Goal: Task Accomplishment & Management: Use online tool/utility

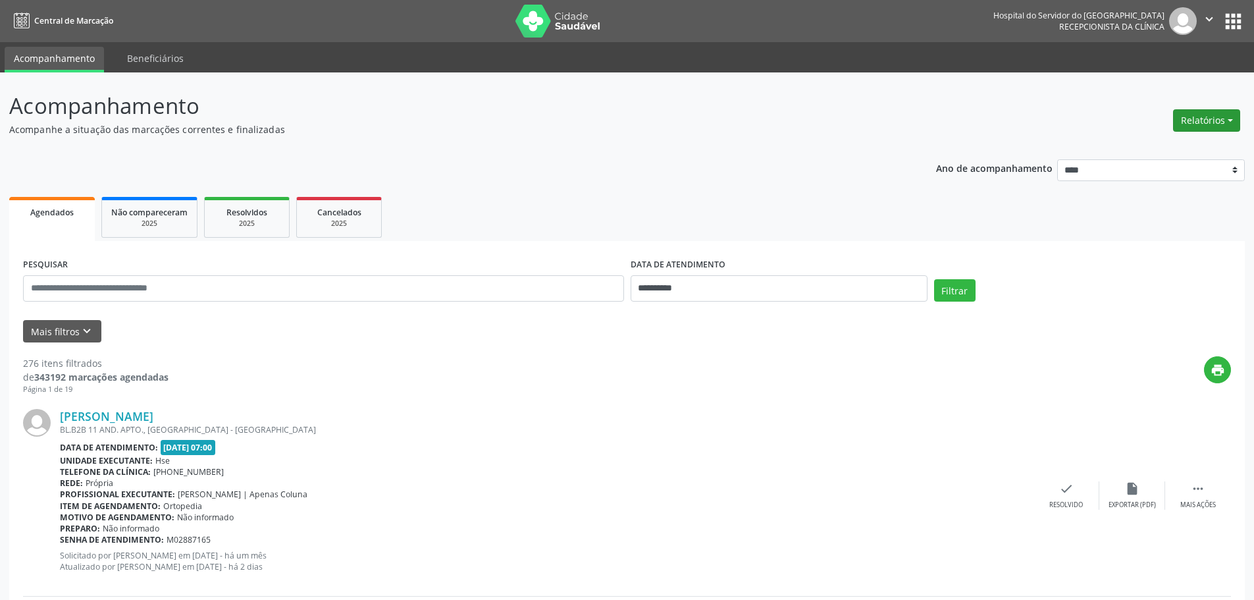
click at [1197, 118] on button "Relatórios" at bounding box center [1206, 120] width 67 height 22
click at [1136, 145] on link "Agendamentos" at bounding box center [1170, 149] width 142 height 18
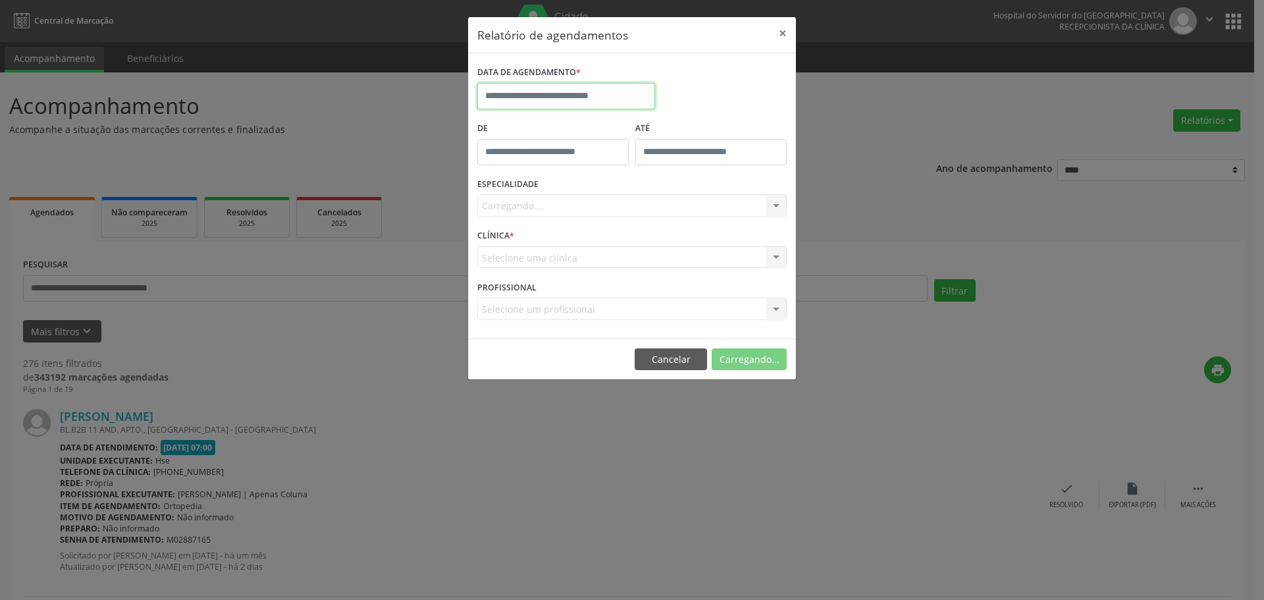
click at [516, 98] on input "text" at bounding box center [566, 96] width 178 height 26
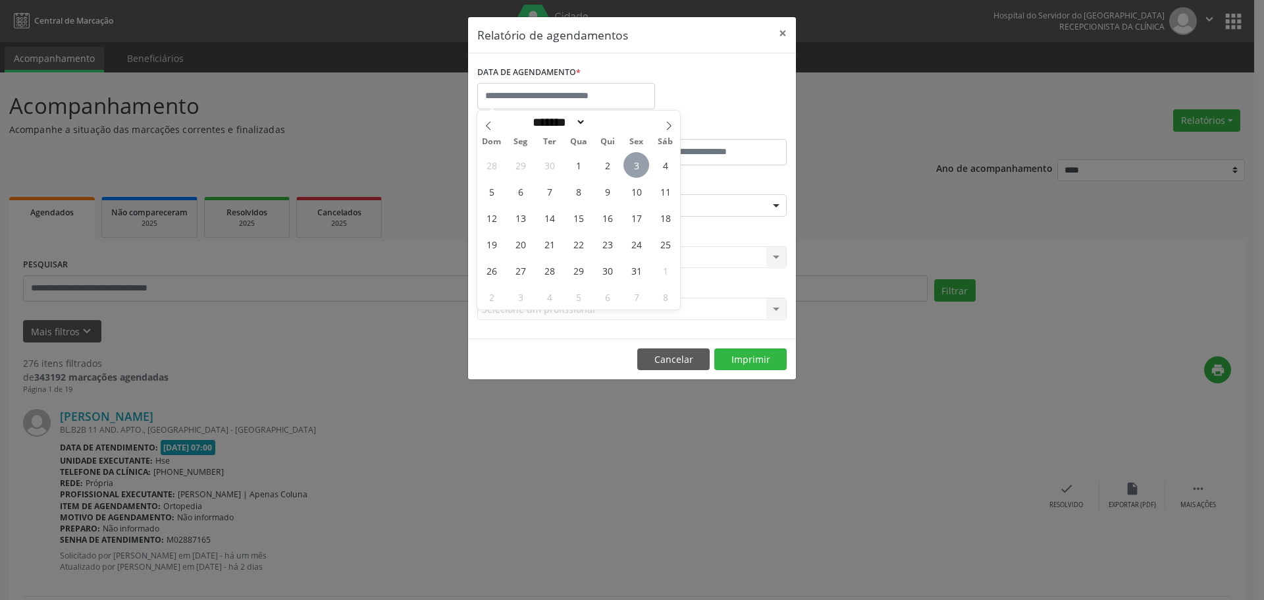
click at [629, 168] on span "3" at bounding box center [636, 165] width 26 height 26
type input "**********"
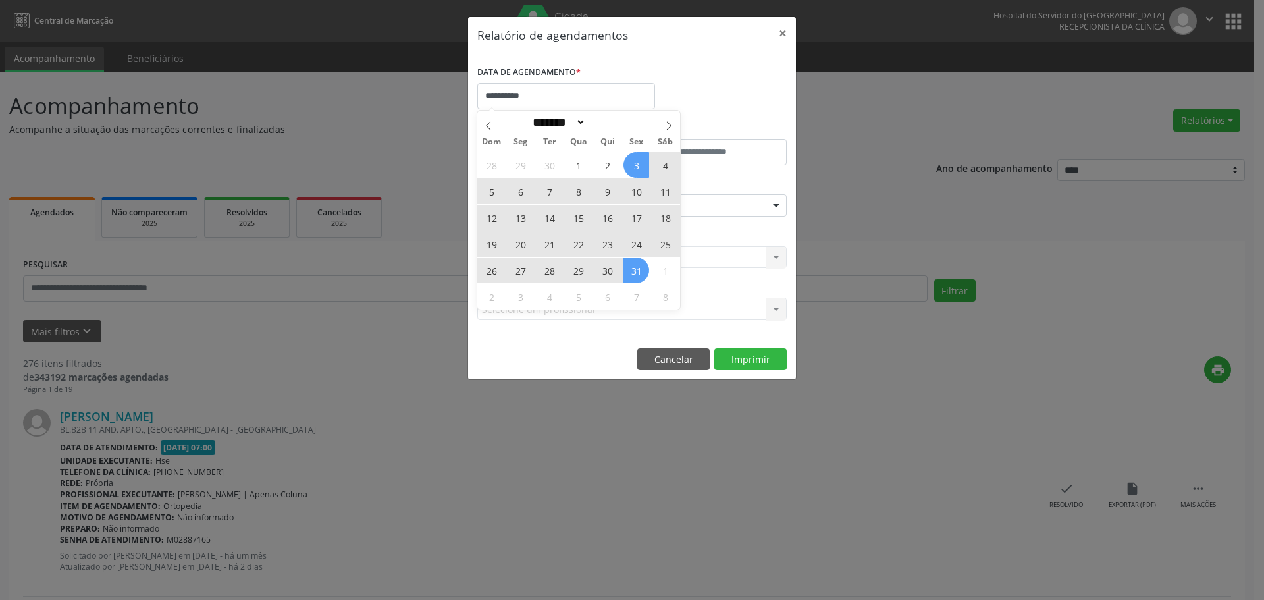
drag, startPoint x: 629, startPoint y: 168, endPoint x: 632, endPoint y: 269, distance: 100.7
click at [632, 269] on div "28 29 30 1 2 3 4 5 6 7 8 9 10 11 12 13 14 15 16 17 18 19 20 21 22 23 24 25 26 2…" at bounding box center [578, 230] width 203 height 158
click at [632, 269] on span "31" at bounding box center [636, 270] width 26 height 26
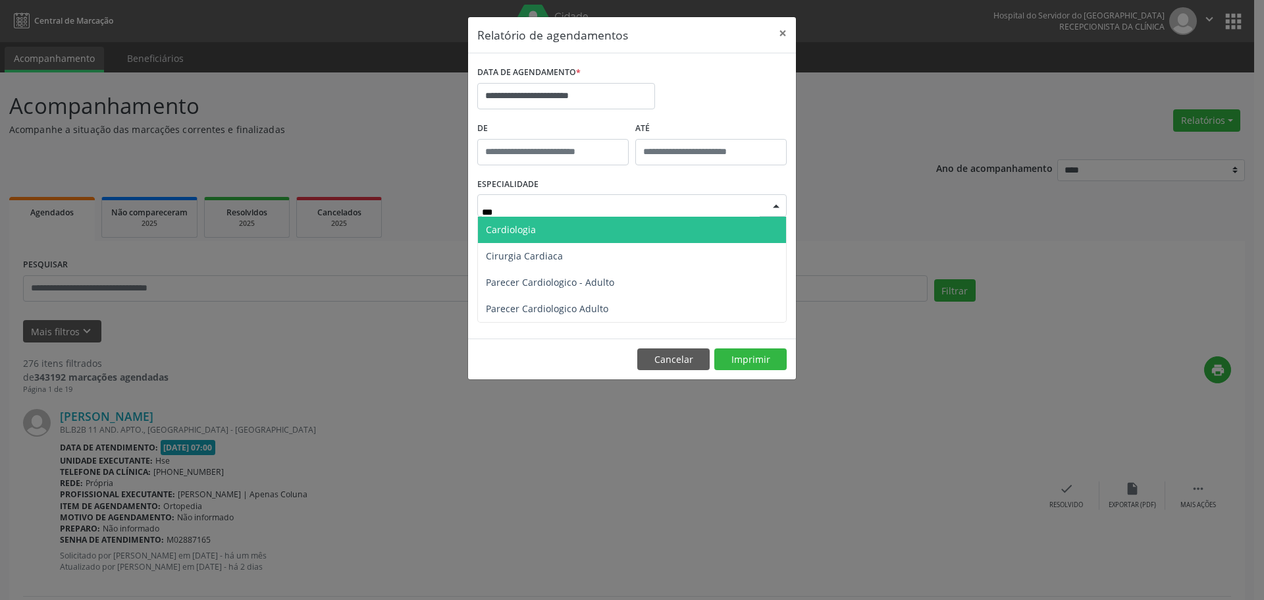
type input "****"
click at [529, 220] on span "Cardiologia" at bounding box center [632, 230] width 308 height 26
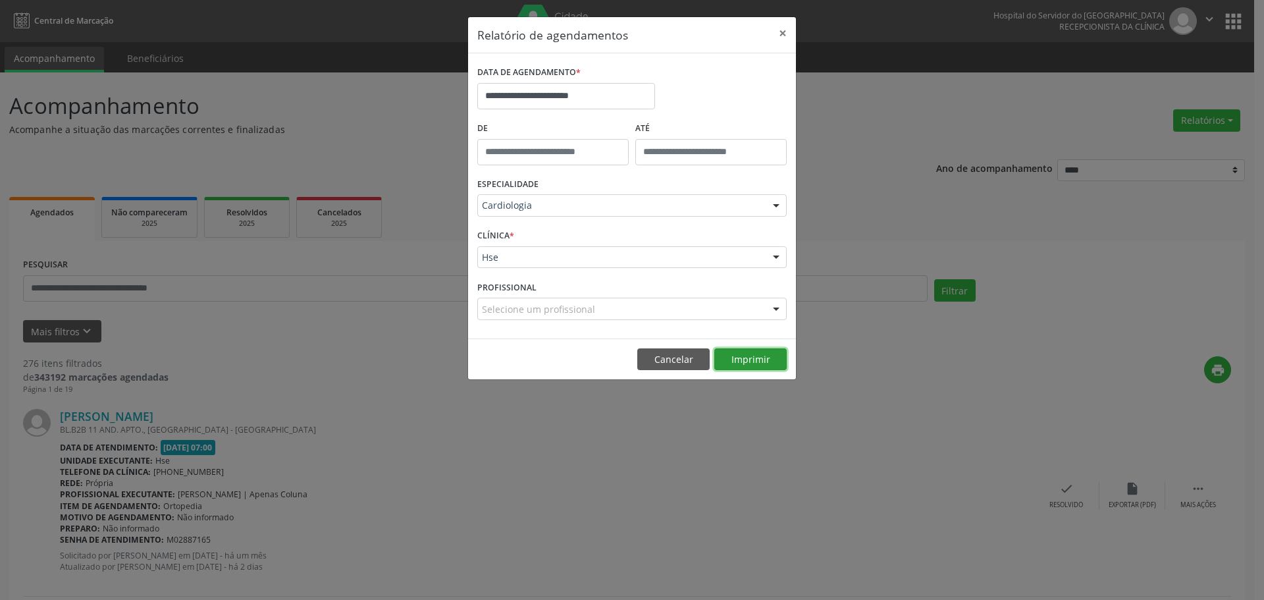
click at [742, 358] on button "Imprimir" at bounding box center [750, 359] width 72 height 22
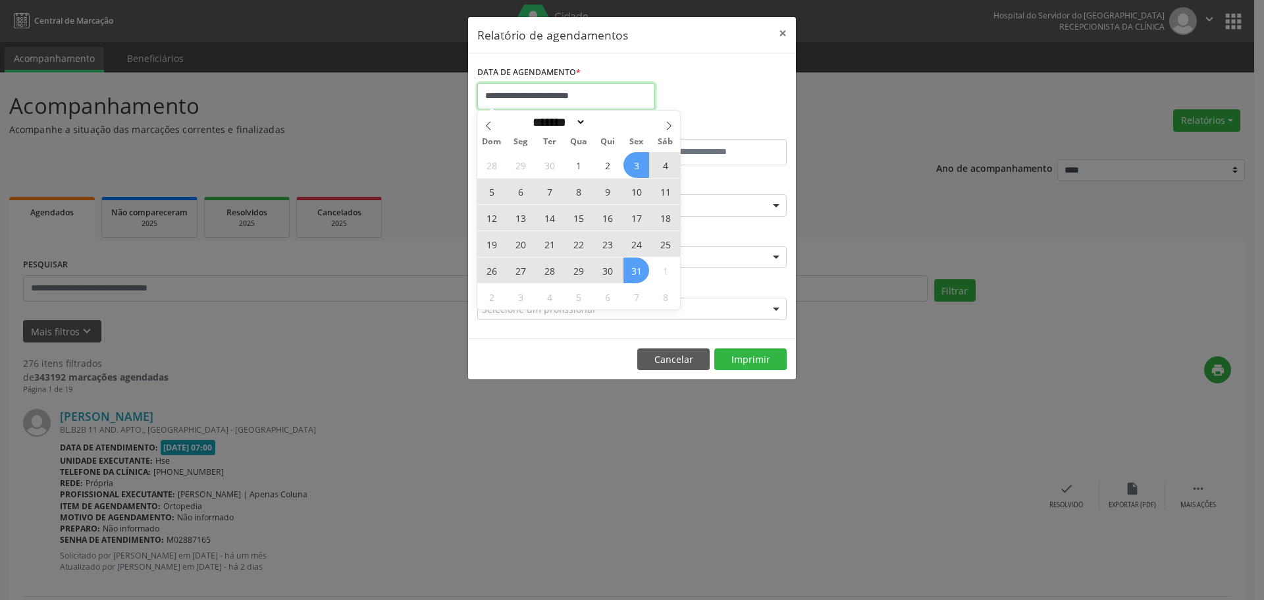
click at [563, 93] on input "**********" at bounding box center [566, 96] width 178 height 26
click at [506, 194] on div "28 29 30 1 2 3 4 5 6 7 8 9 10 11 12 13 14 15 16 17 18 19 20 21 22 23 24 25 26 2…" at bounding box center [578, 230] width 203 height 158
click at [513, 190] on span "6" at bounding box center [520, 191] width 26 height 26
type input "**********"
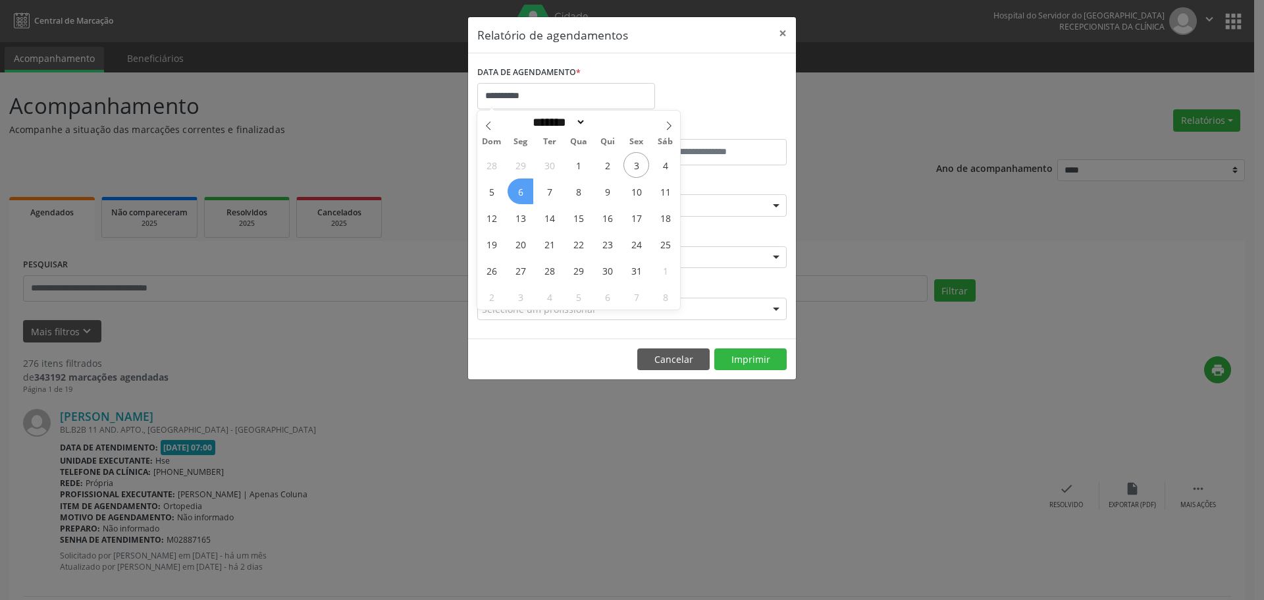
click at [513, 190] on span "6" at bounding box center [520, 191] width 26 height 26
select select "*"
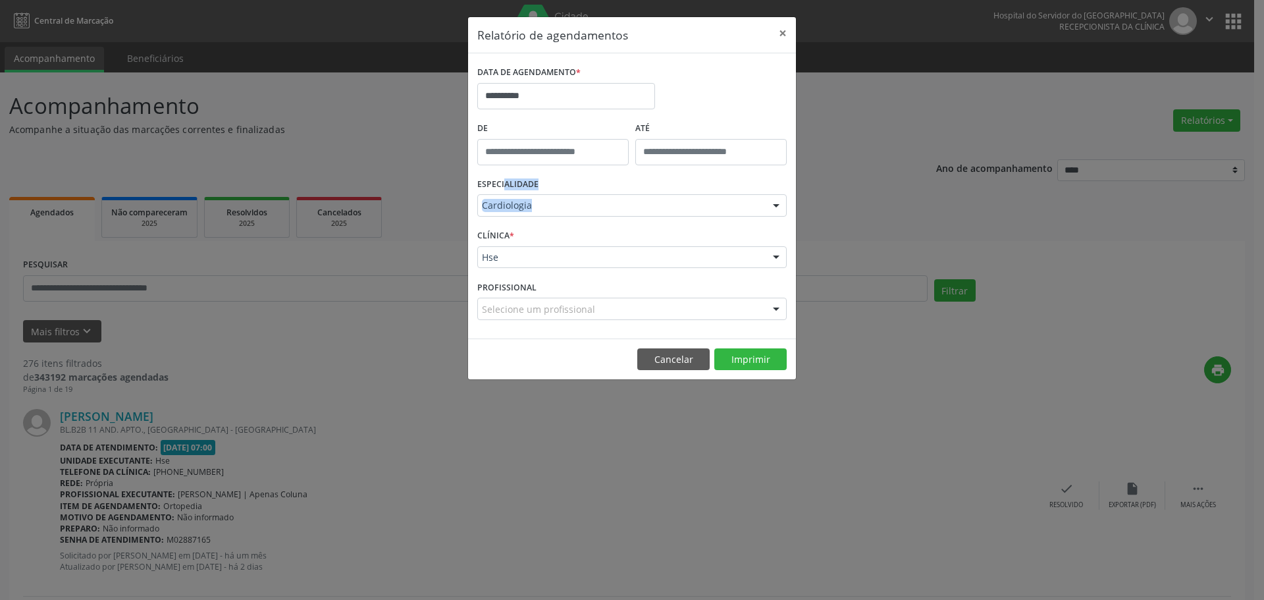
drag, startPoint x: 513, startPoint y: 190, endPoint x: 559, endPoint y: 199, distance: 46.3
click at [559, 199] on div "ESPECIALIDADE Cardiologia Todas as especialidades Alergologia Angiologia Arritm…" at bounding box center [632, 199] width 316 height 51
click at [527, 143] on input "text" at bounding box center [552, 152] width 151 height 26
type input "*****"
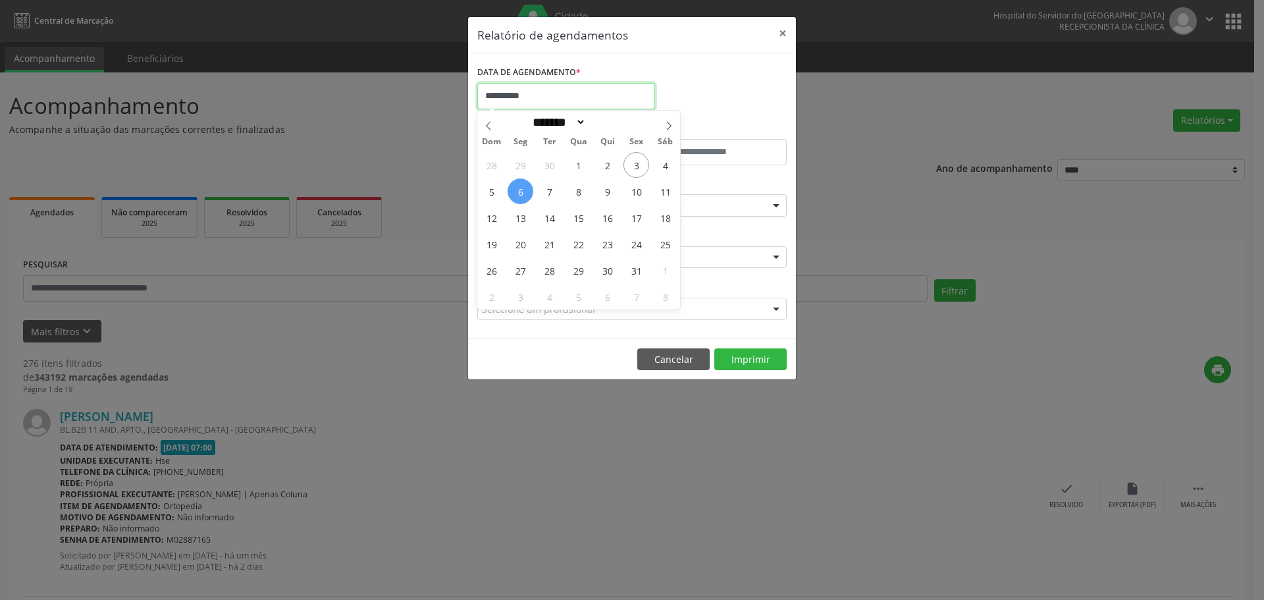
click at [531, 104] on input "**********" at bounding box center [566, 96] width 178 height 26
drag, startPoint x: 673, startPoint y: 84, endPoint x: 833, endPoint y: 59, distance: 162.4
click at [677, 82] on div "**********" at bounding box center [632, 91] width 316 height 56
click at [785, 34] on button "×" at bounding box center [782, 33] width 26 height 32
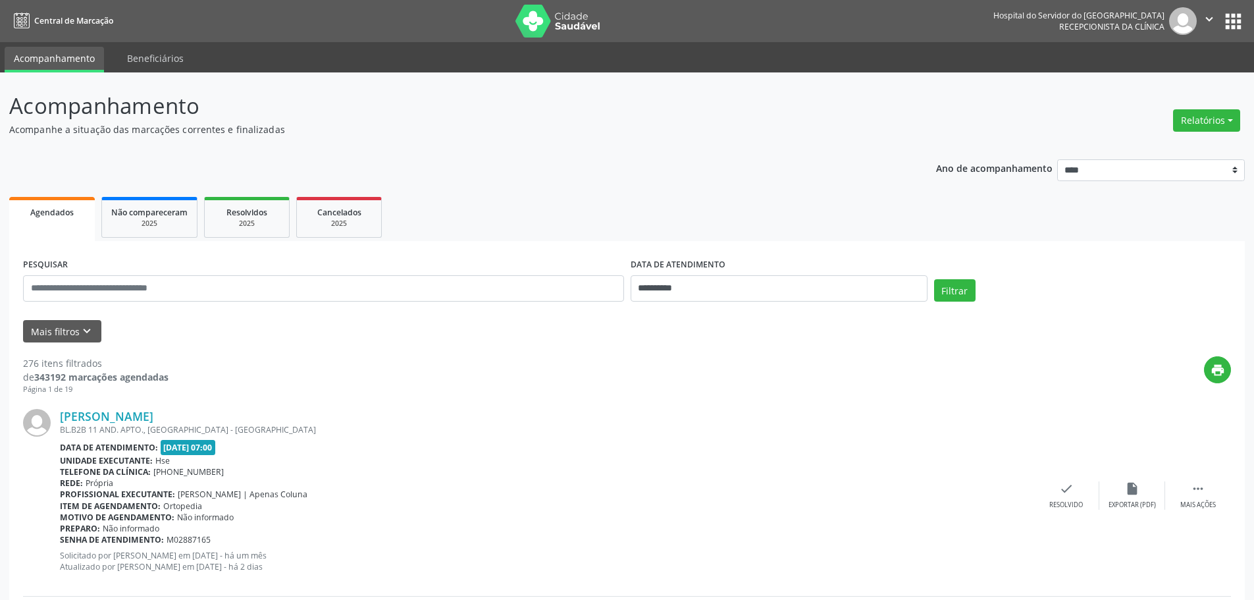
click at [1176, 109] on div "Relatórios Agendamentos Procedimentos realizados" at bounding box center [1206, 121] width 76 height 32
click at [1195, 122] on button "Relatórios" at bounding box center [1206, 120] width 67 height 22
click at [1137, 142] on link "Agendamentos" at bounding box center [1170, 149] width 142 height 18
select select "*"
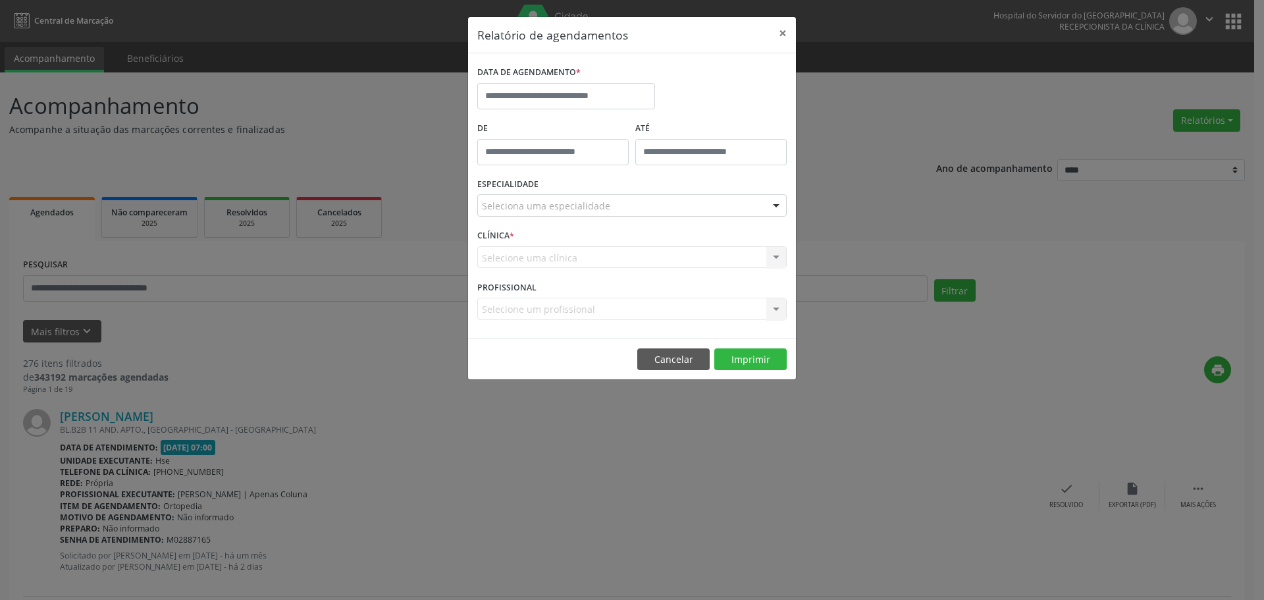
click at [590, 76] on div "DATA DE AGENDAMENTO *" at bounding box center [566, 73] width 178 height 20
click at [578, 111] on div "DATA DE AGENDAMENTO *" at bounding box center [566, 91] width 184 height 56
click at [586, 88] on input "text" at bounding box center [566, 96] width 178 height 26
click at [520, 189] on span "6" at bounding box center [520, 191] width 26 height 26
type input "**********"
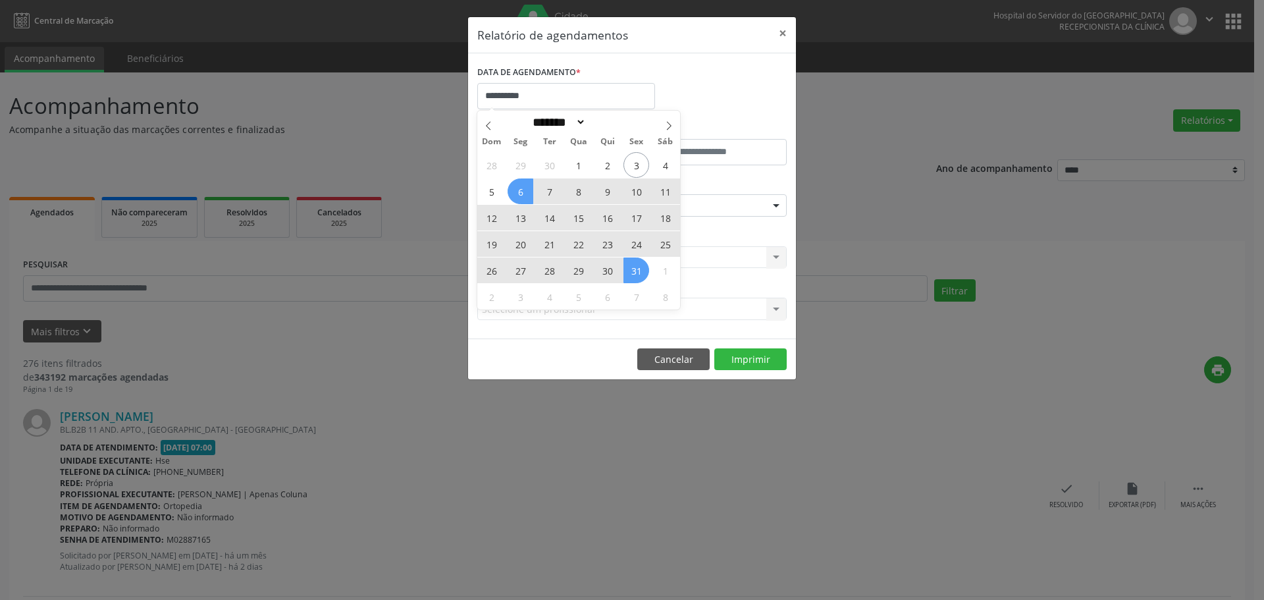
click at [625, 265] on div "28 29 30 1 2 3 4 5 6 7 8 9 10 11 12 13 14 15 16 17 18 19 20 21 22 23 24 25 26 2…" at bounding box center [578, 230] width 203 height 158
click at [625, 265] on span "31" at bounding box center [636, 270] width 26 height 26
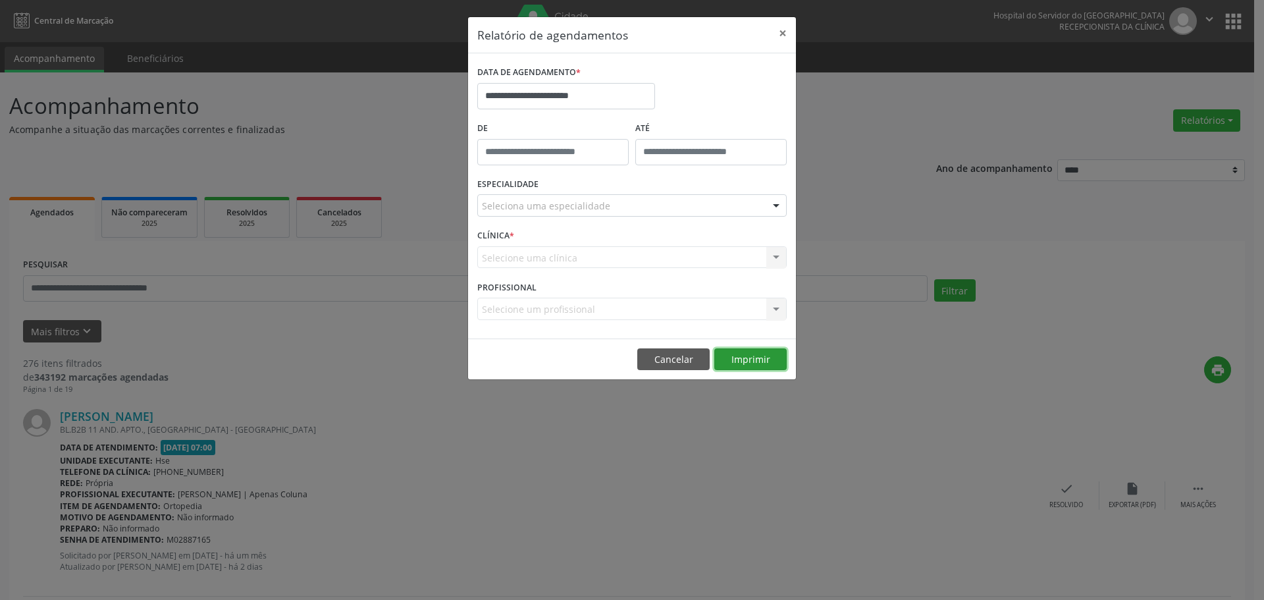
drag, startPoint x: 748, startPoint y: 351, endPoint x: 728, endPoint y: 103, distance: 248.3
click at [748, 347] on footer "Cancelar Imprimir" at bounding box center [632, 358] width 328 height 41
click at [763, 350] on button "Imprimir" at bounding box center [750, 359] width 72 height 22
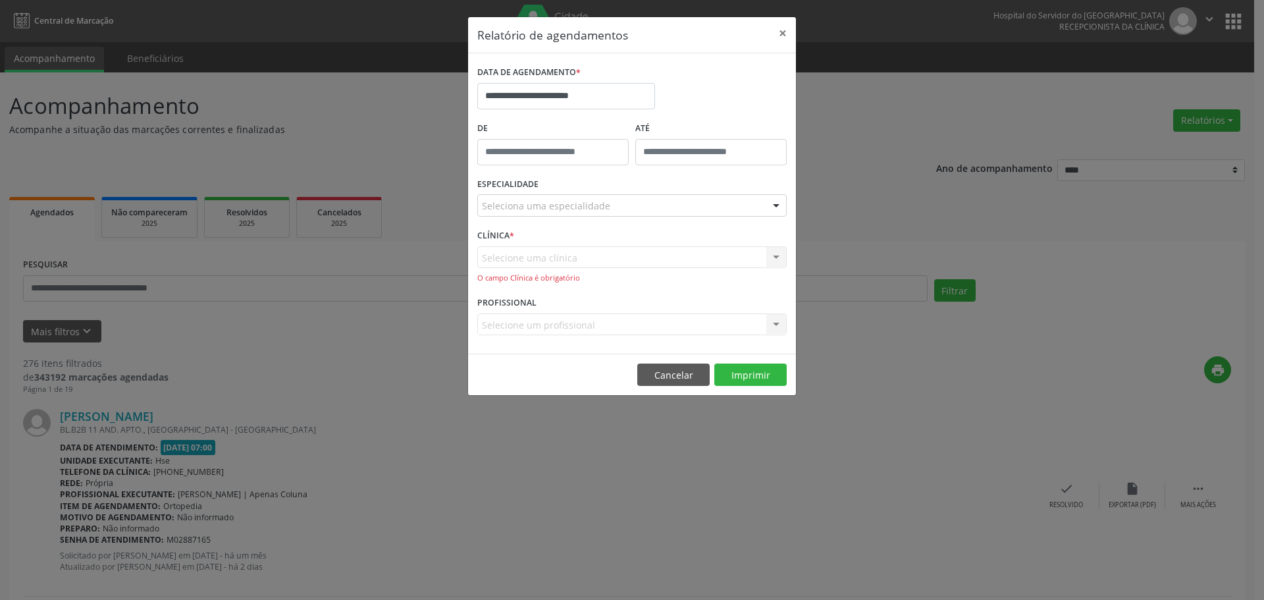
click at [646, 252] on div "Selecione uma clínica Hse Nenhum resultado encontrado para: " " Não há nenhuma …" at bounding box center [631, 265] width 309 height 38
click at [782, 31] on button "×" at bounding box center [782, 33] width 26 height 32
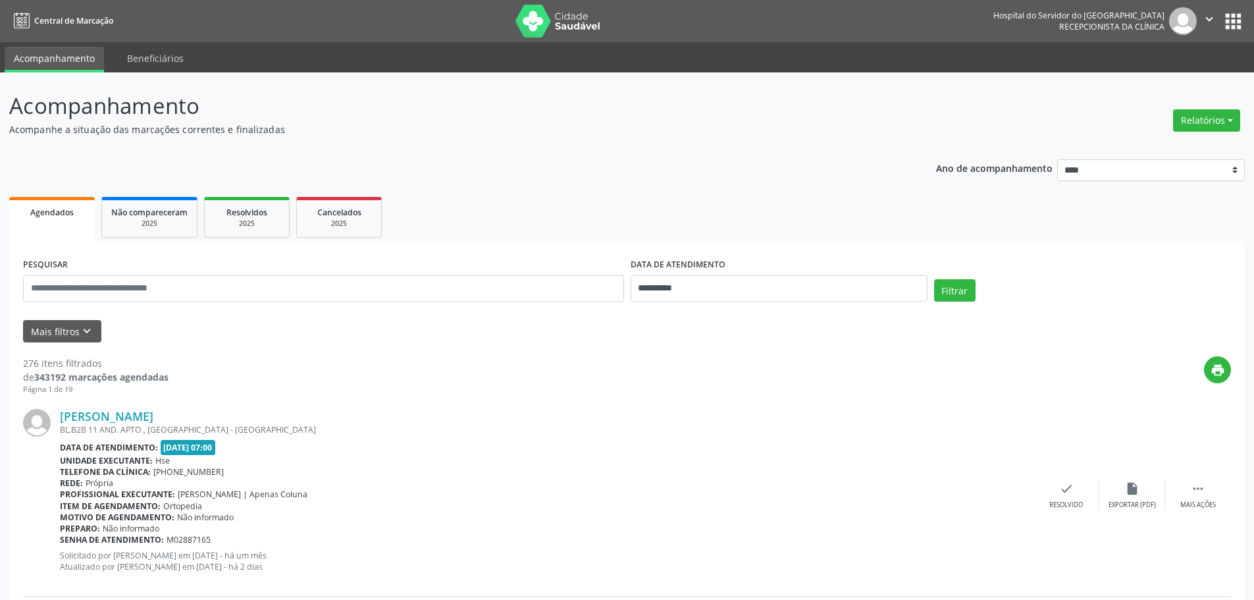
click at [1187, 133] on div "Relatórios Agendamentos Procedimentos realizados" at bounding box center [1206, 121] width 76 height 32
click at [1190, 121] on button "Relatórios" at bounding box center [1206, 120] width 67 height 22
click at [1129, 148] on link "Agendamentos" at bounding box center [1170, 149] width 142 height 18
select select "*"
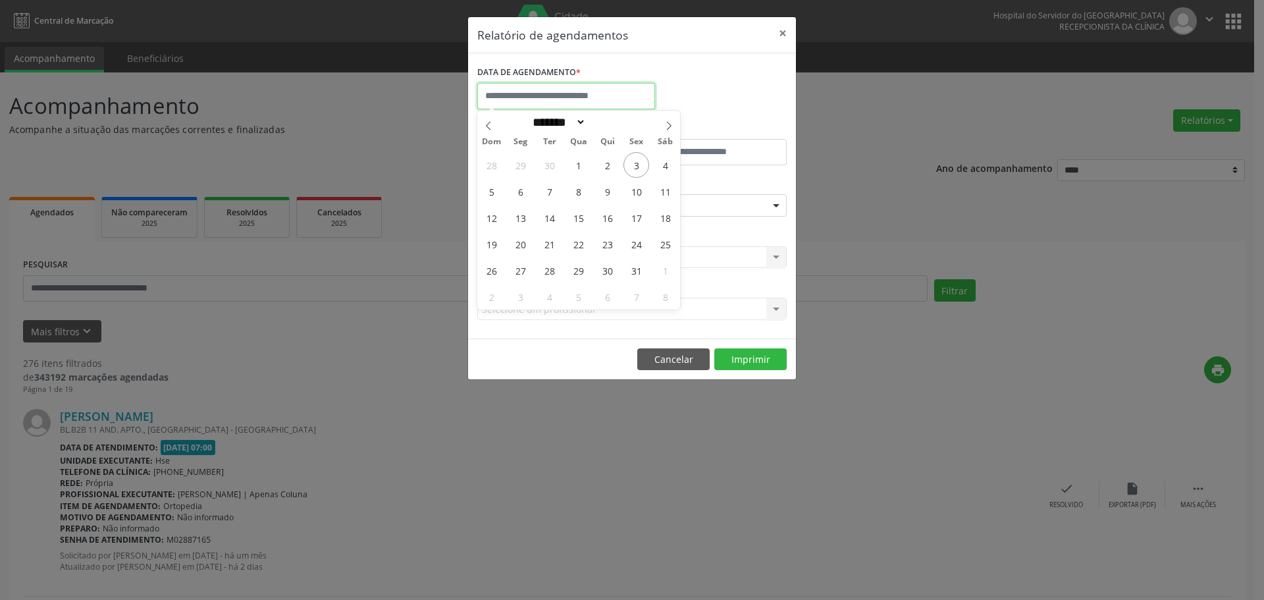
click at [496, 101] on input "text" at bounding box center [566, 96] width 178 height 26
click at [520, 190] on span "6" at bounding box center [520, 191] width 26 height 26
type input "**********"
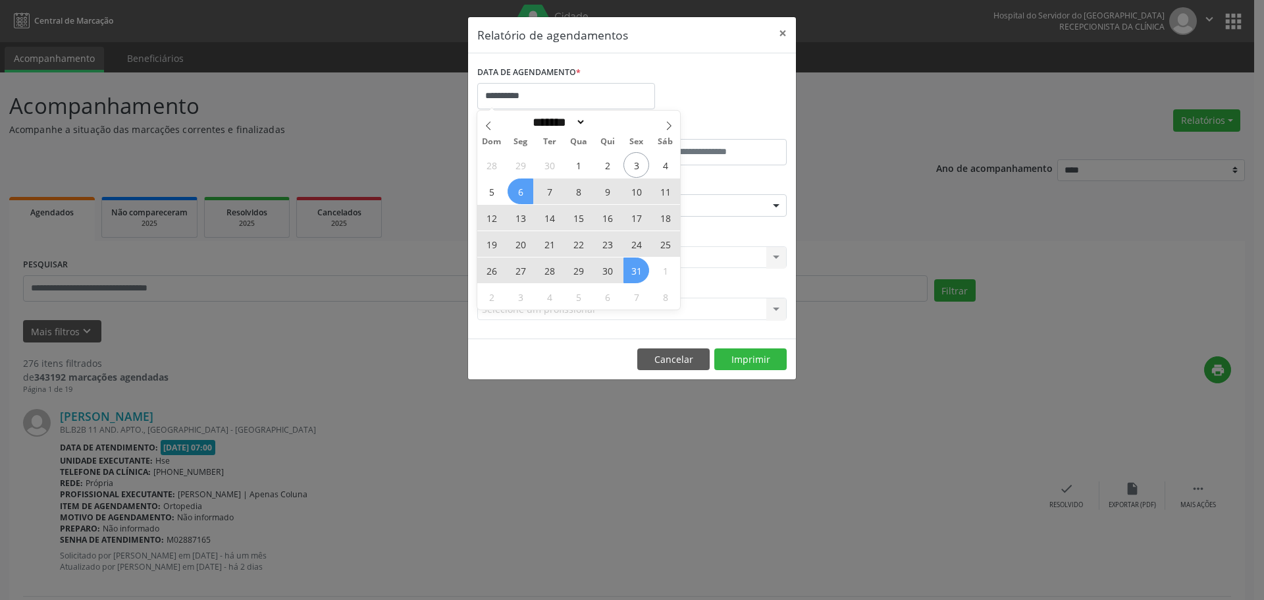
click at [644, 276] on div "28 29 30 1 2 3 4 5 6 7 8 9 10 11 12 13 14 15 16 17 18 19 20 21 22 23 24 25 26 2…" at bounding box center [578, 230] width 203 height 158
click at [644, 274] on span "31" at bounding box center [636, 270] width 26 height 26
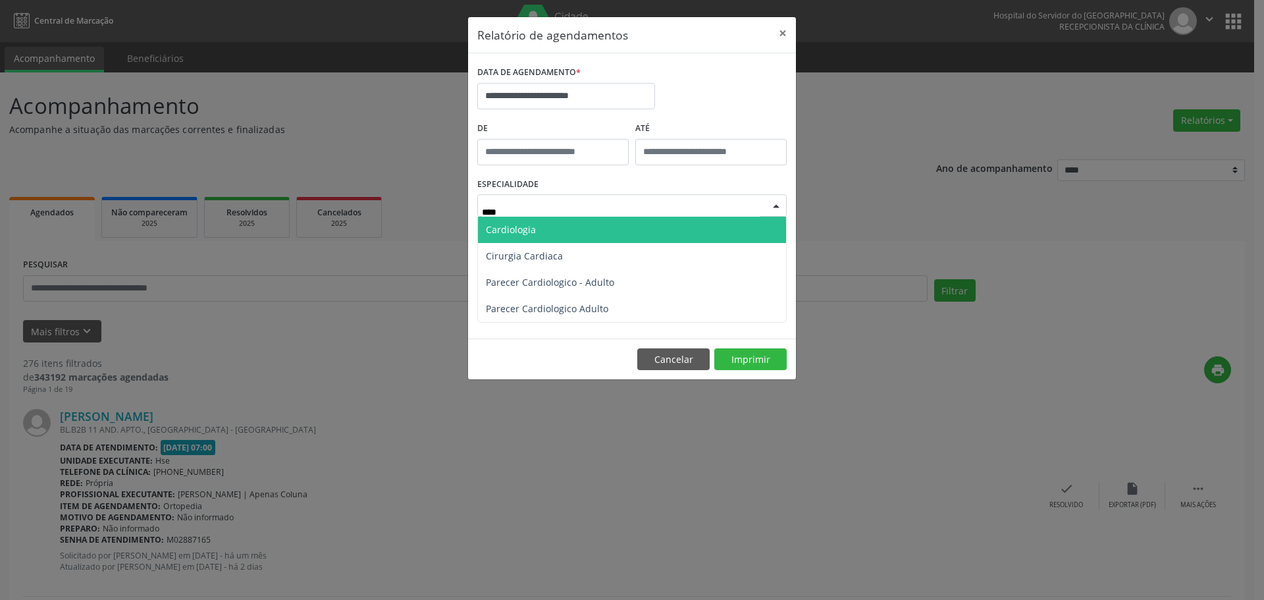
drag, startPoint x: 590, startPoint y: 222, endPoint x: 644, endPoint y: 251, distance: 60.4
click at [590, 223] on span "Cardiologia" at bounding box center [632, 230] width 308 height 26
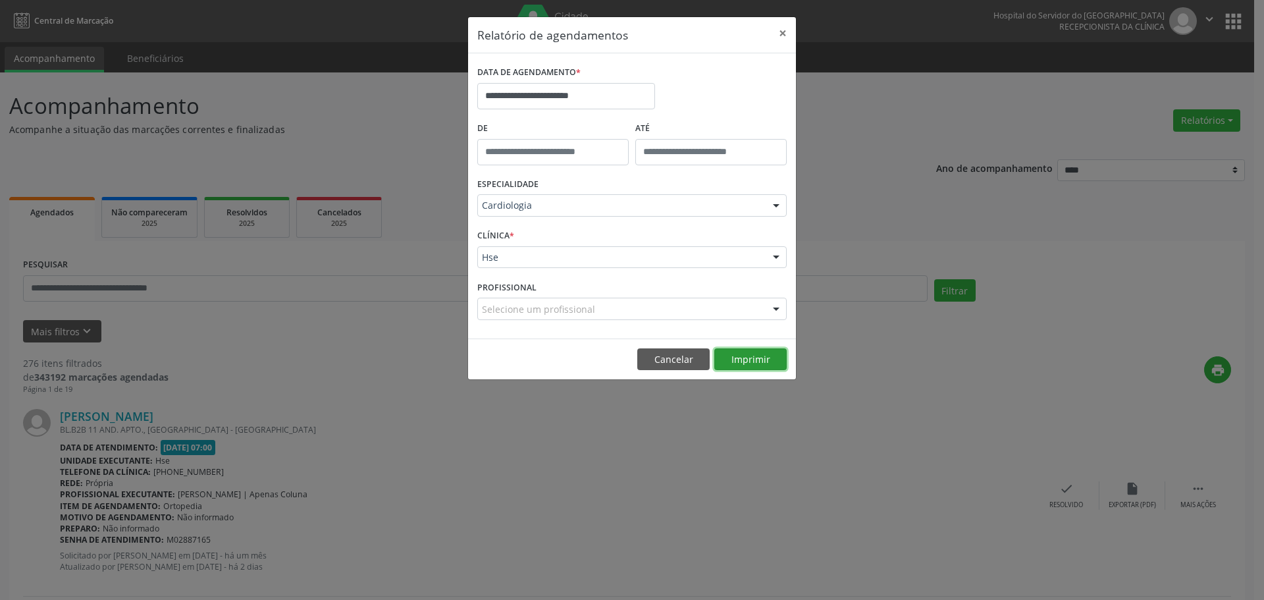
click at [735, 365] on button "Imprimir" at bounding box center [750, 359] width 72 height 22
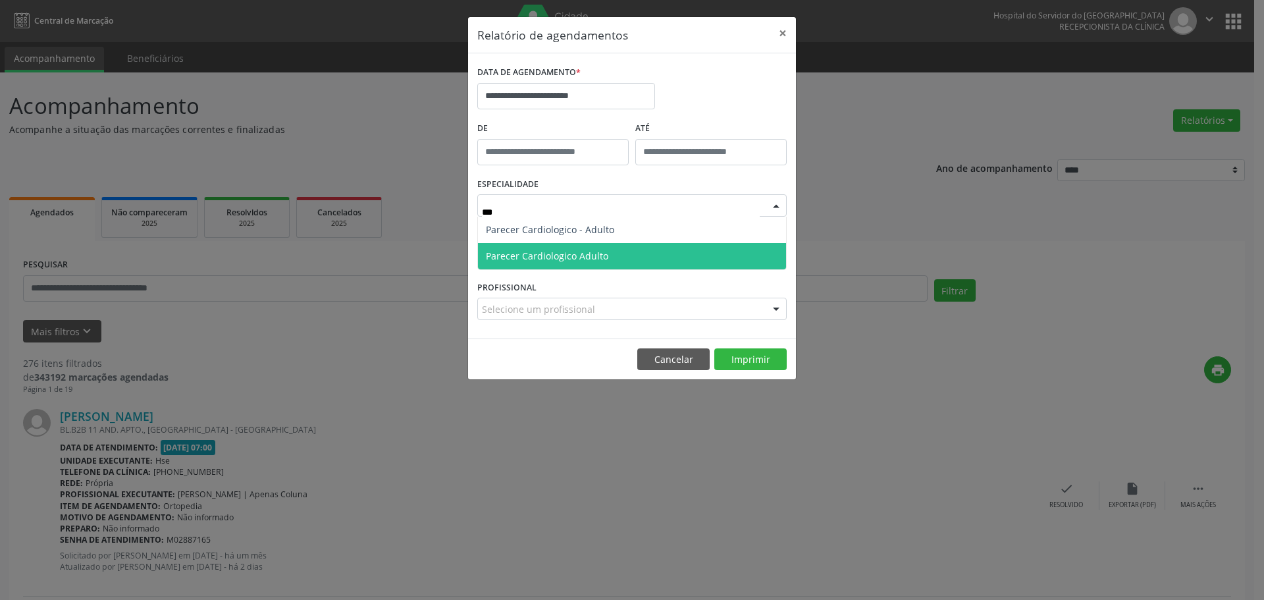
type input "****"
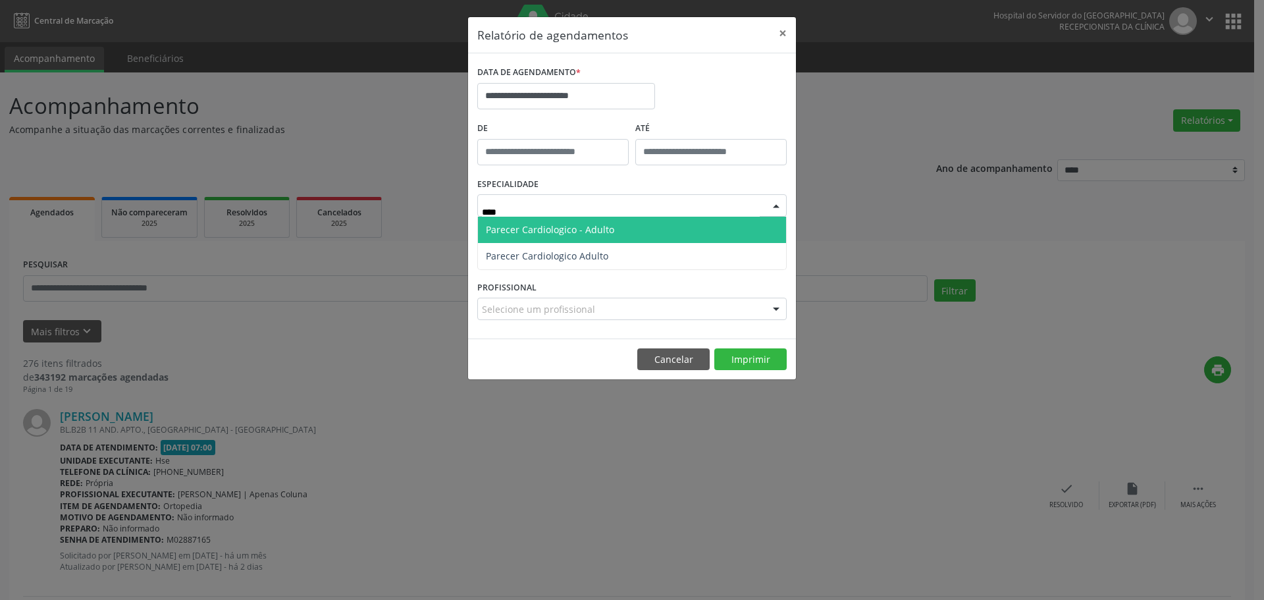
click at [628, 239] on span "Parecer Cardiologico - Adulto" at bounding box center [632, 230] width 308 height 26
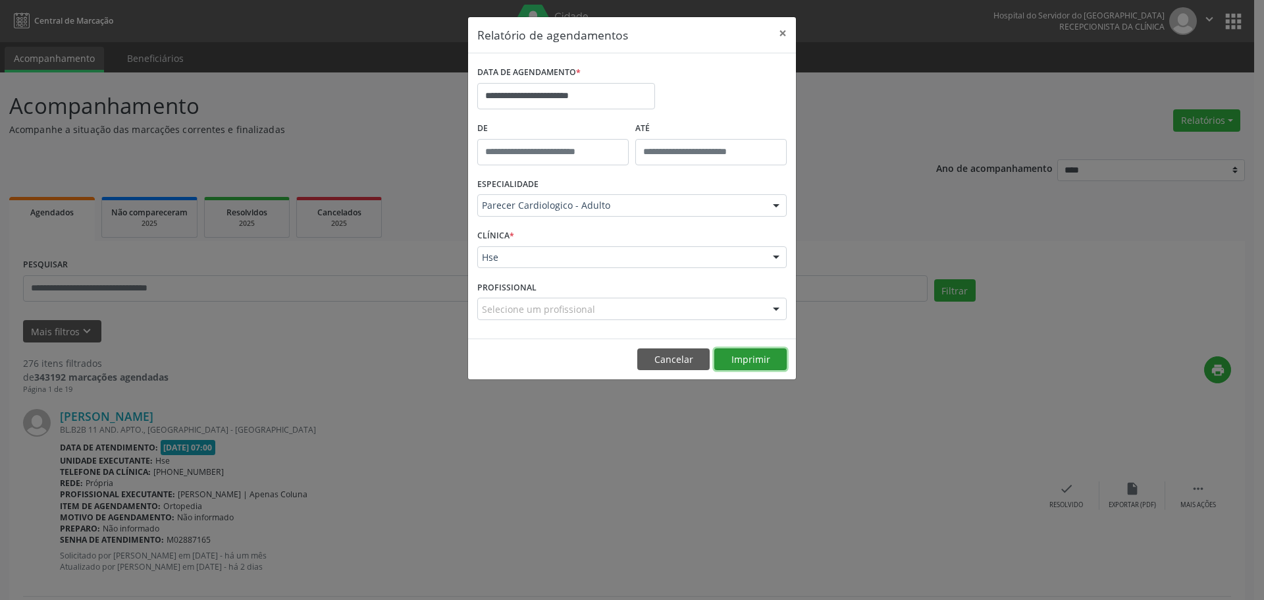
click at [737, 357] on button "Imprimir" at bounding box center [750, 359] width 72 height 22
